Goal: Entertainment & Leisure: Consume media (video, audio)

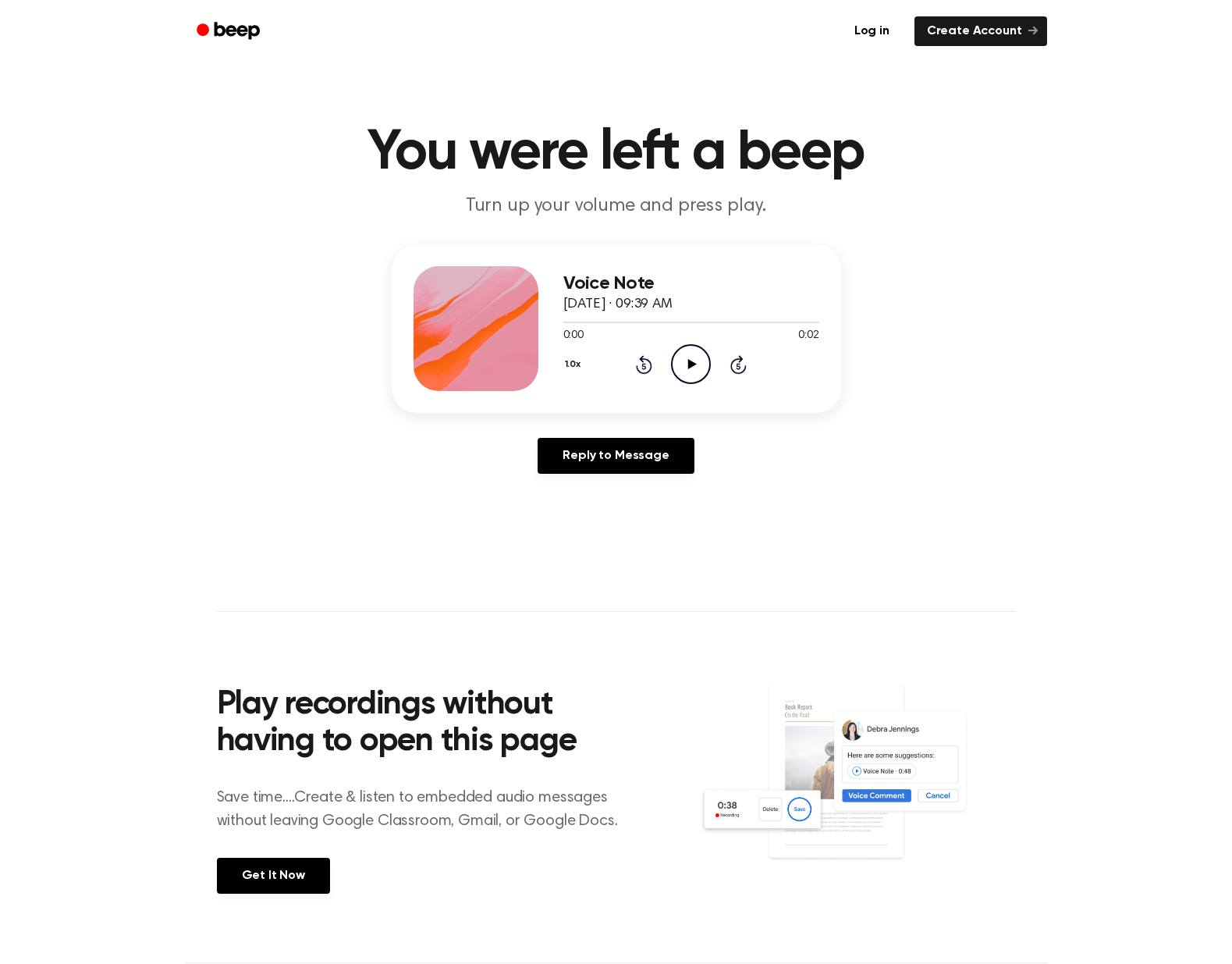
click at [683, 373] on icon "Play Audio" at bounding box center [691, 364] width 40 height 40
click at [703, 368] on icon "Play Audio" at bounding box center [691, 364] width 40 height 40
click at [716, 358] on div "1.0x Rewind 5 seconds Play Audio Skip 5 seconds" at bounding box center [691, 364] width 256 height 40
click at [705, 359] on icon "Play Audio" at bounding box center [691, 364] width 40 height 40
click at [697, 365] on icon "Play Audio" at bounding box center [691, 364] width 40 height 40
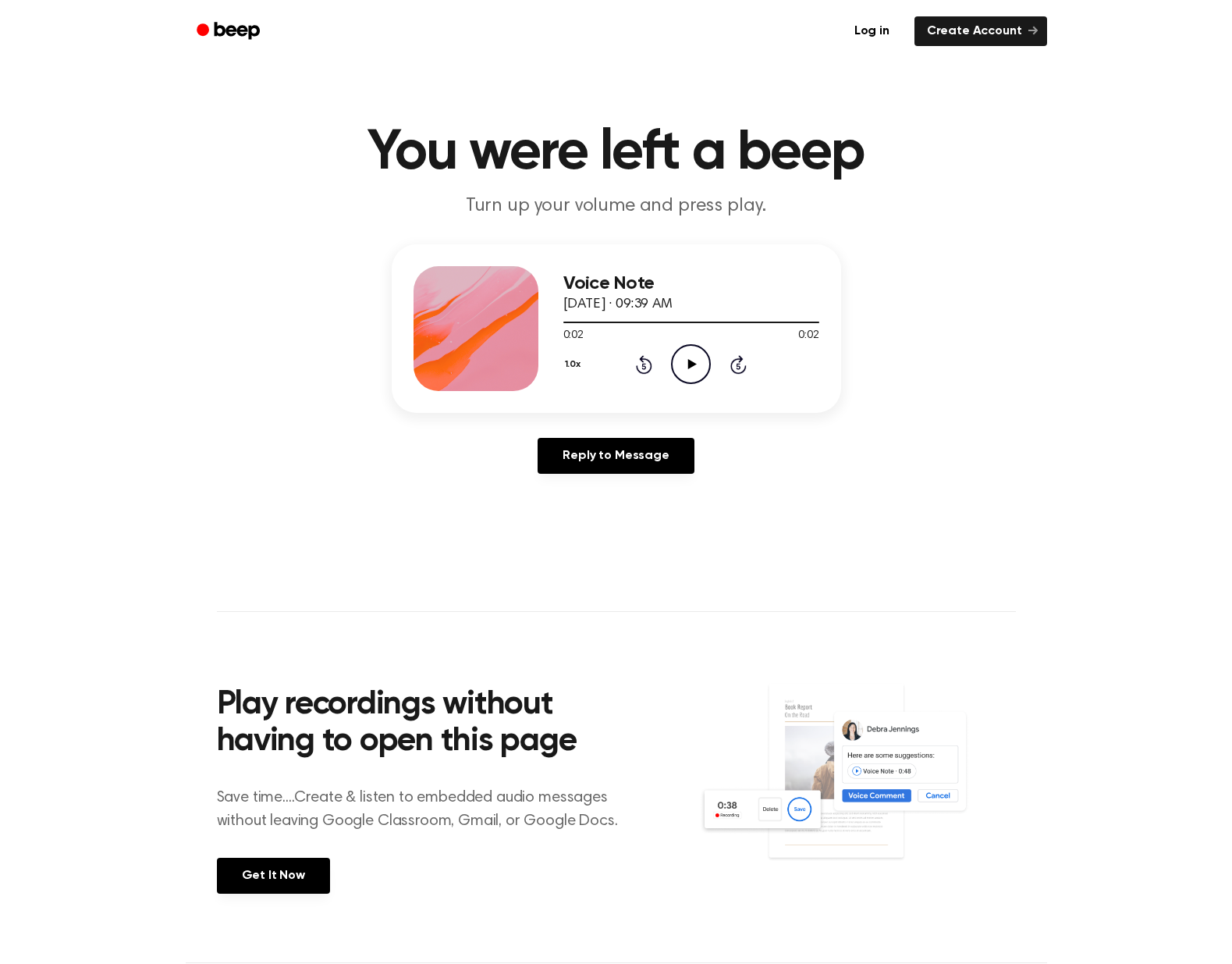
click at [682, 349] on icon "Play Audio" at bounding box center [691, 364] width 40 height 40
click at [683, 375] on icon "Play Audio" at bounding box center [691, 364] width 40 height 40
click at [703, 371] on icon "Play Audio" at bounding box center [691, 364] width 40 height 40
click at [708, 370] on circle at bounding box center [691, 364] width 38 height 38
click at [685, 360] on icon "Play Audio" at bounding box center [691, 364] width 40 height 40
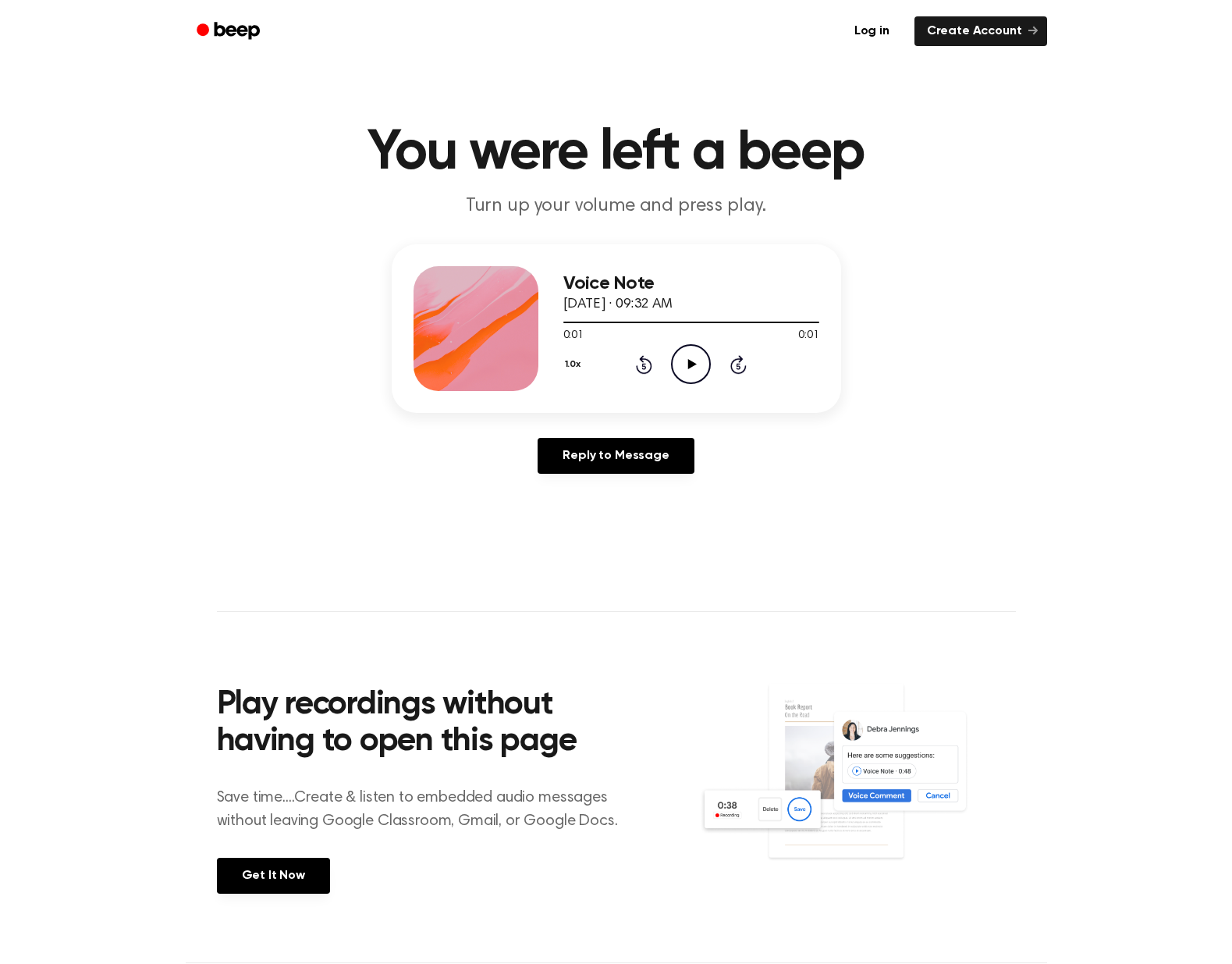
click at [695, 366] on icon "Play Audio" at bounding box center [691, 364] width 40 height 40
click at [691, 376] on icon "Play Audio" at bounding box center [691, 364] width 40 height 40
click at [683, 361] on icon "Play Audio" at bounding box center [691, 364] width 40 height 40
click at [703, 365] on icon "Play Audio" at bounding box center [691, 364] width 40 height 40
click at [703, 355] on icon "Play Audio" at bounding box center [691, 364] width 40 height 40
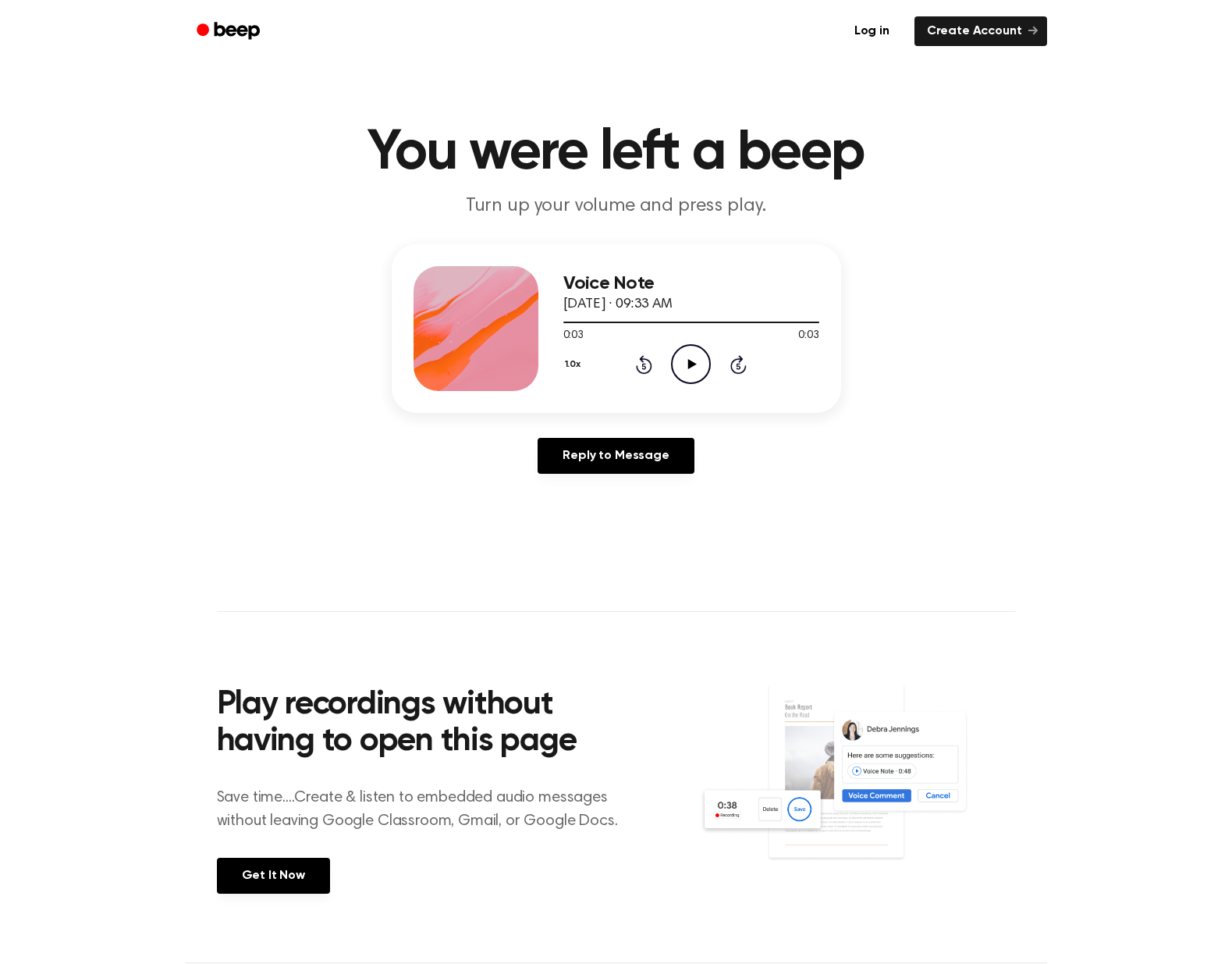
click at [682, 365] on icon "Play Audio" at bounding box center [691, 364] width 40 height 40
click at [700, 357] on icon "Play Audio" at bounding box center [691, 364] width 40 height 40
click at [684, 355] on icon "Play Audio" at bounding box center [691, 364] width 40 height 40
click at [689, 368] on icon at bounding box center [692, 364] width 8 height 10
click at [700, 366] on icon "Play Audio" at bounding box center [691, 364] width 40 height 40
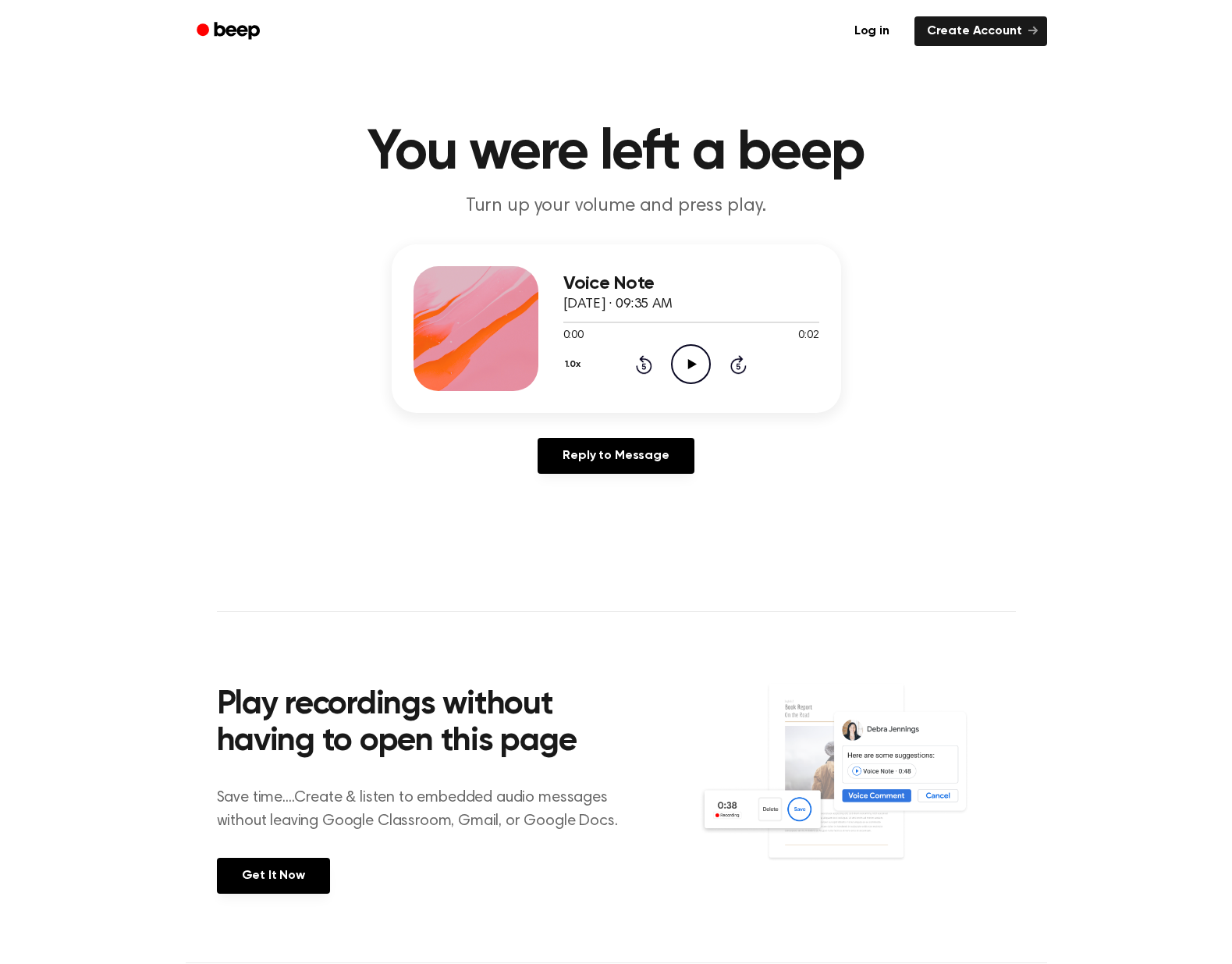
click at [694, 365] on icon at bounding box center [692, 364] width 8 height 10
click at [695, 373] on icon "Play Audio" at bounding box center [691, 364] width 40 height 40
click at [693, 375] on icon "Play Audio" at bounding box center [691, 364] width 40 height 40
click at [689, 360] on icon "Play Audio" at bounding box center [691, 364] width 40 height 40
click at [684, 364] on icon "Play Audio" at bounding box center [691, 364] width 40 height 40
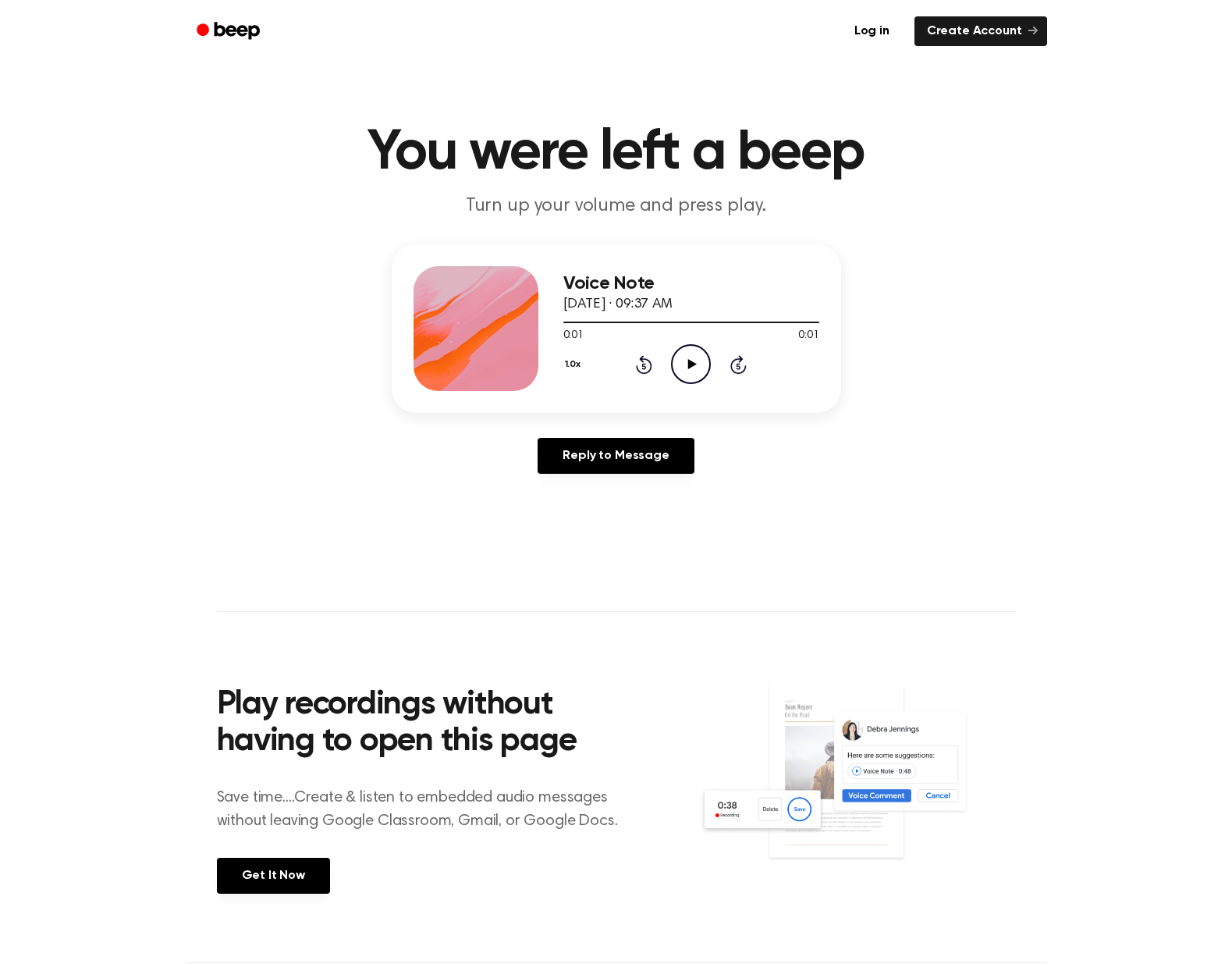
click at [689, 360] on icon at bounding box center [692, 364] width 8 height 10
click at [691, 365] on icon at bounding box center [692, 364] width 8 height 10
click at [685, 368] on icon "Play Audio" at bounding box center [691, 364] width 40 height 40
click at [696, 371] on icon "Play Audio" at bounding box center [691, 364] width 40 height 40
click at [674, 348] on icon "Play Audio" at bounding box center [691, 364] width 40 height 40
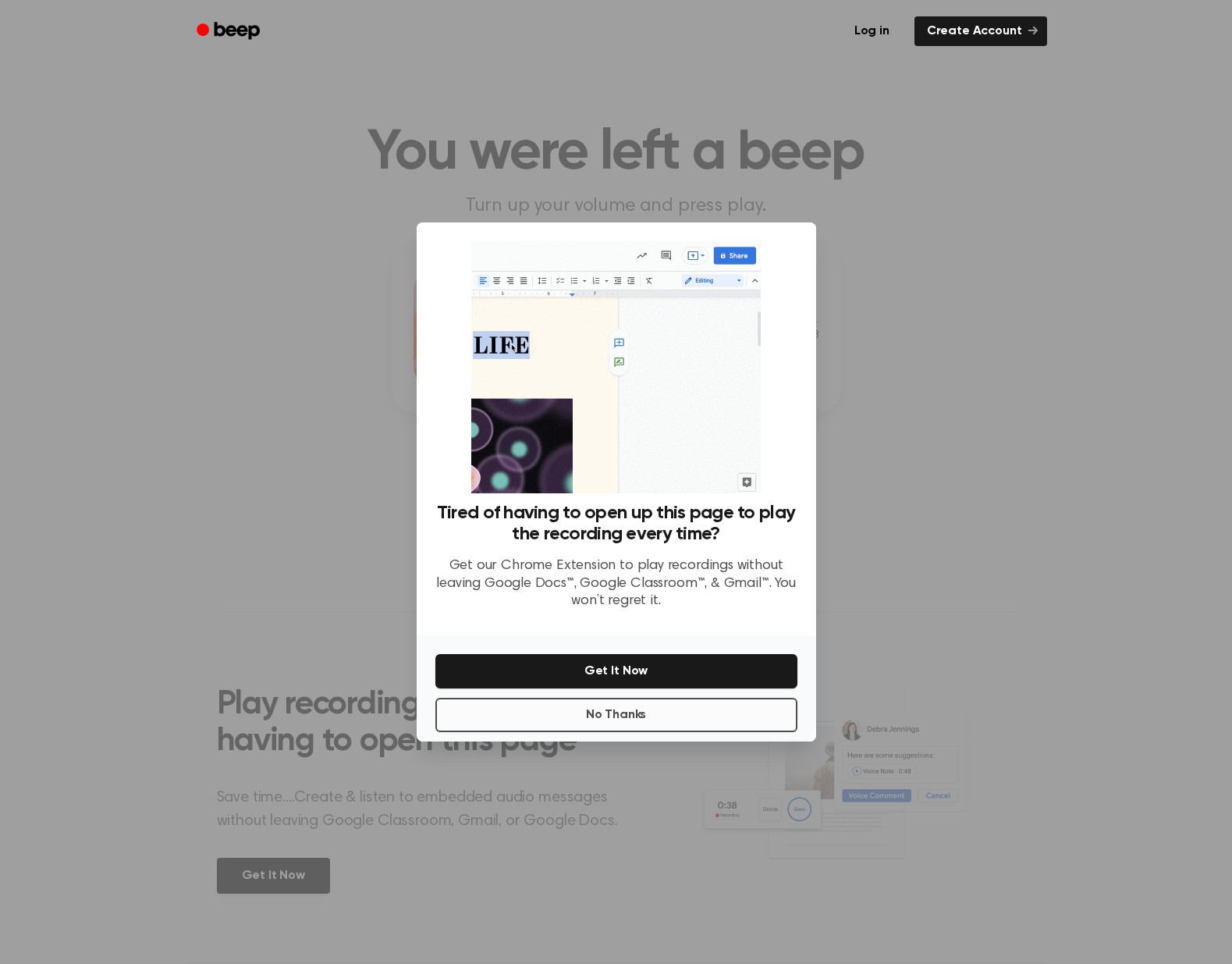
click at [647, 715] on button "No Thanks" at bounding box center [617, 714] width 362 height 34
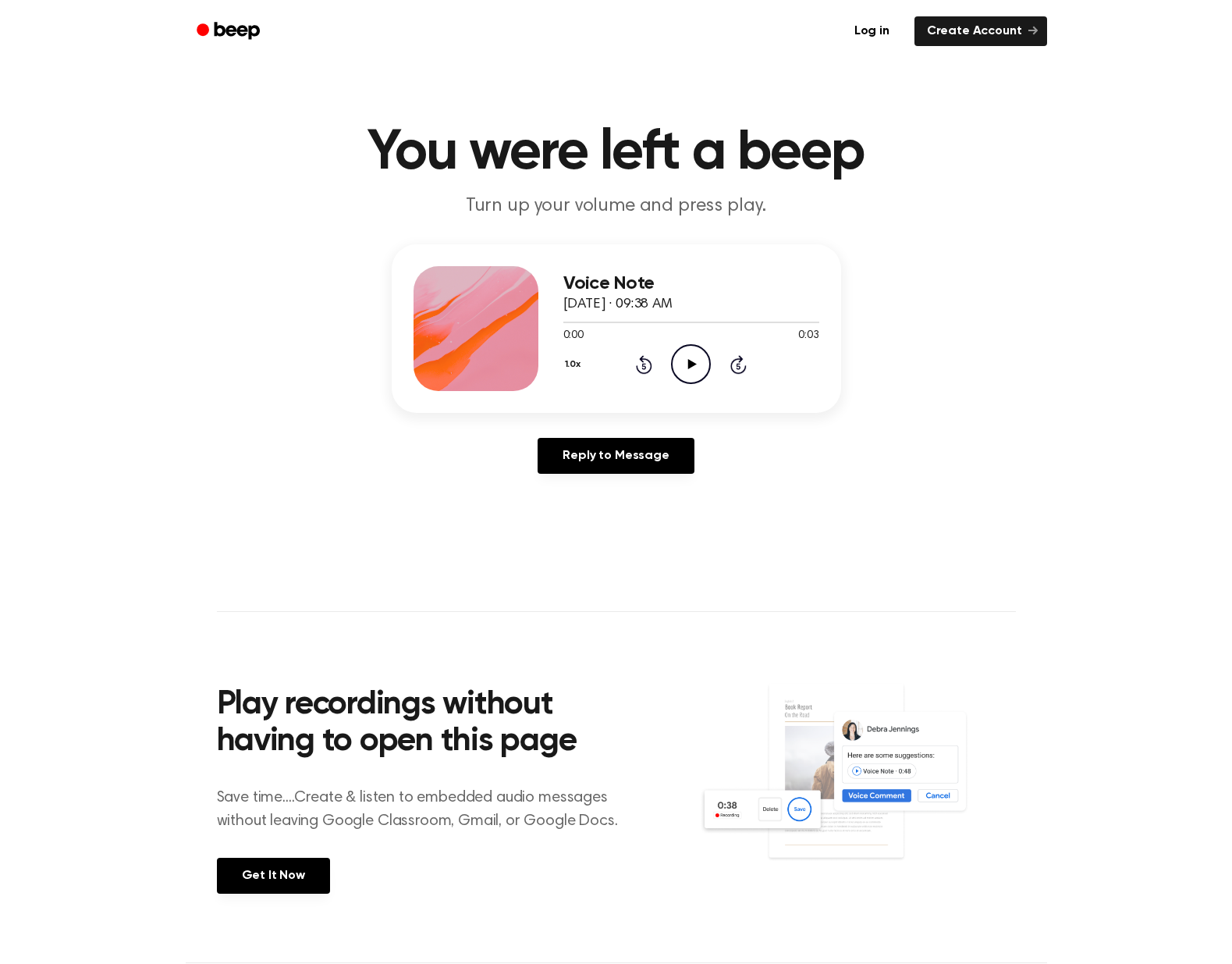
click at [694, 359] on icon "Play Audio" at bounding box center [691, 364] width 40 height 40
click at [690, 372] on icon "Play Audio" at bounding box center [691, 364] width 40 height 40
